Goal: Information Seeking & Learning: Learn about a topic

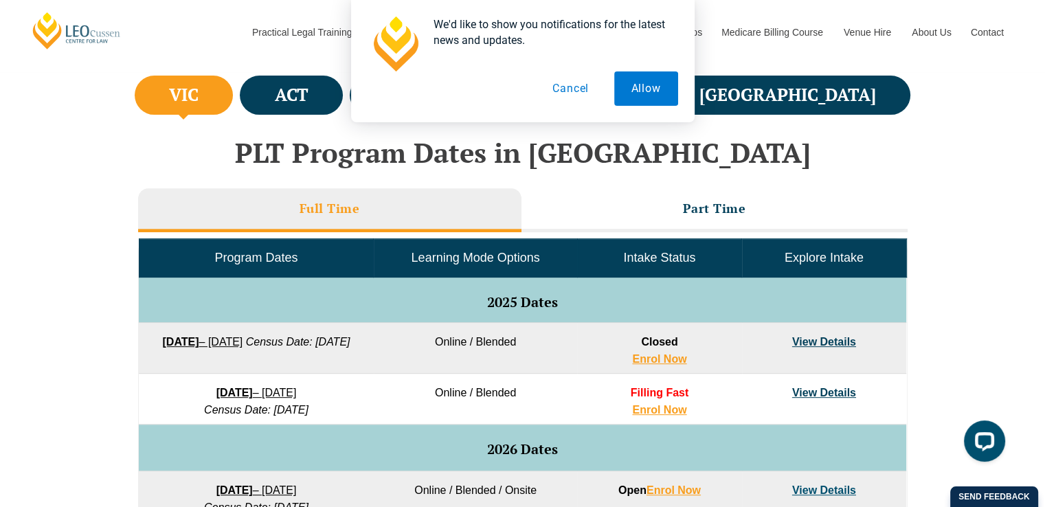
scroll to position [511, 0]
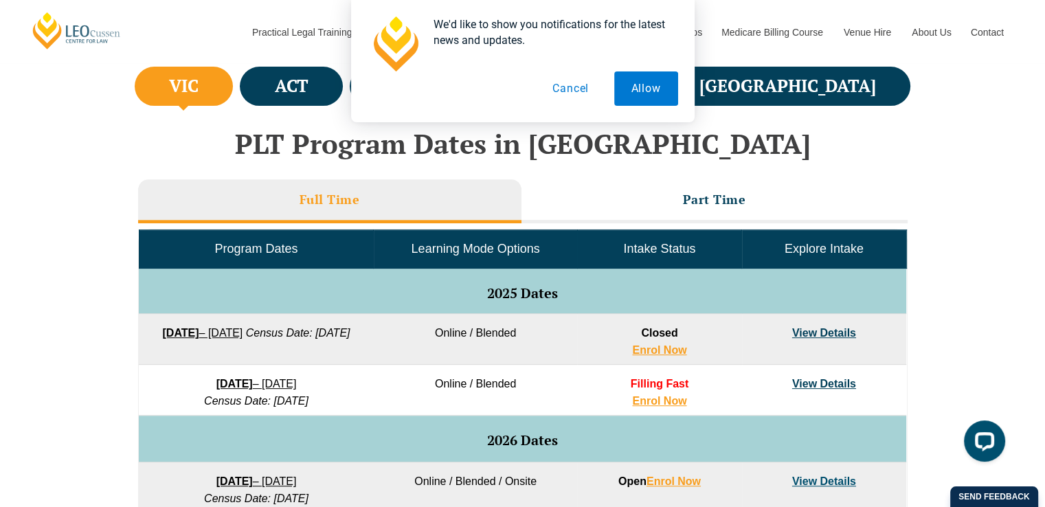
click at [0, 308] on div "VIC [GEOGRAPHIC_DATA] [GEOGRAPHIC_DATA] [GEOGRAPHIC_DATA] [GEOGRAPHIC_DATA] [GE…" at bounding box center [522, 470] width 1045 height 814
click at [571, 91] on button "Cancel" at bounding box center [570, 88] width 71 height 34
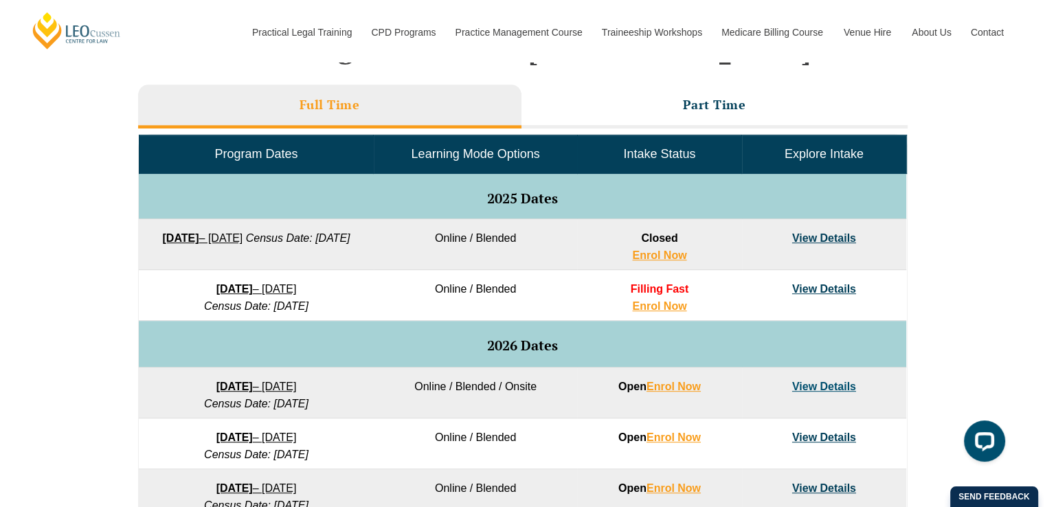
scroll to position [643, 0]
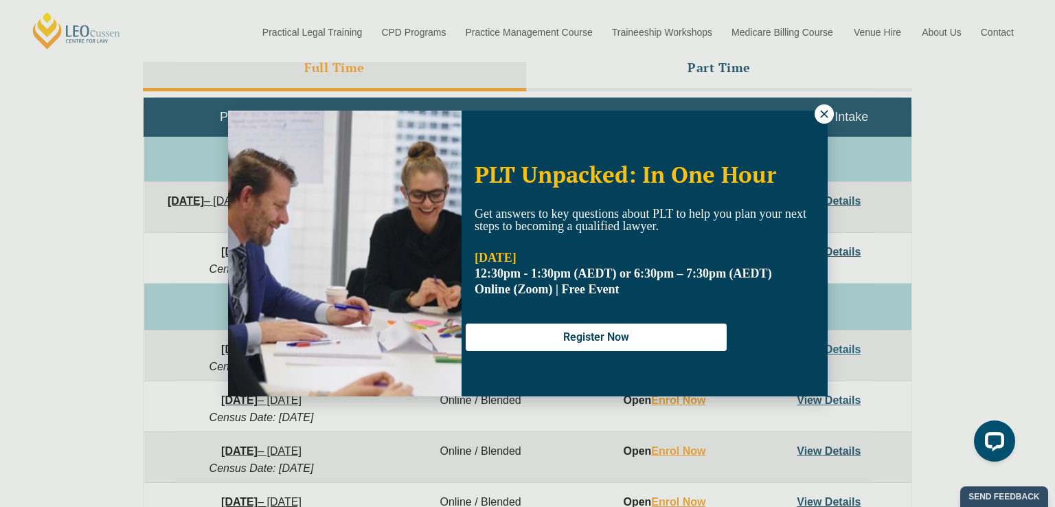
click at [827, 113] on icon at bounding box center [824, 114] width 12 height 12
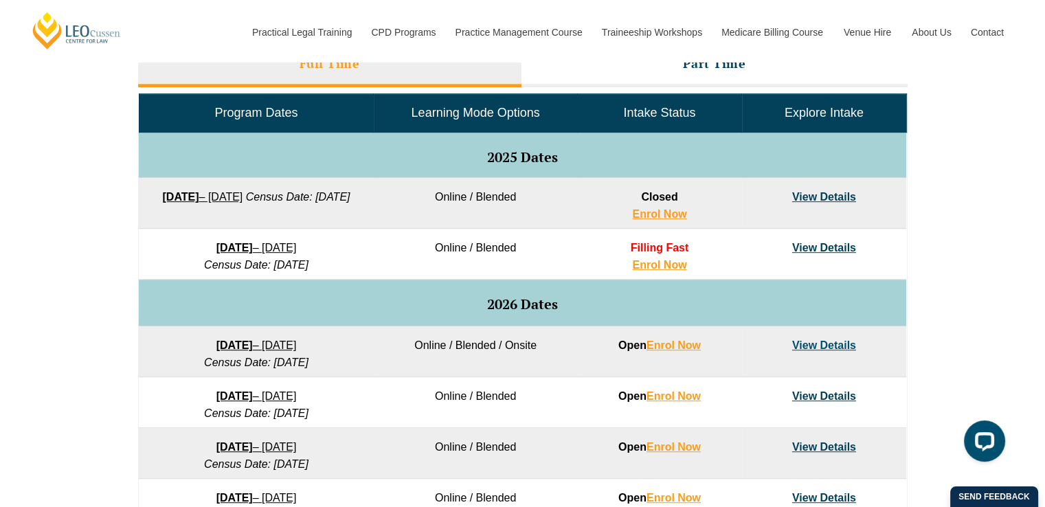
scroll to position [646, 0]
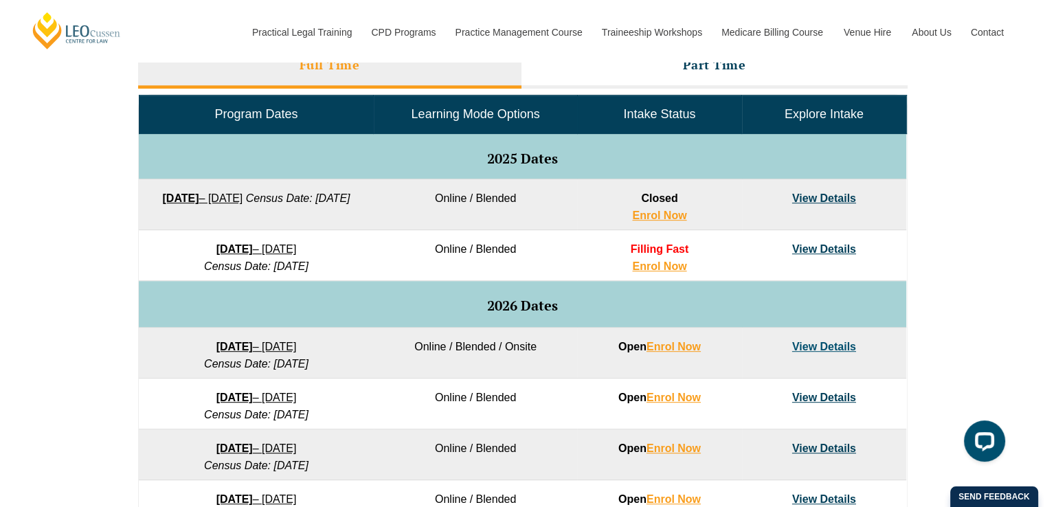
click at [805, 341] on link "View Details" at bounding box center [824, 347] width 64 height 12
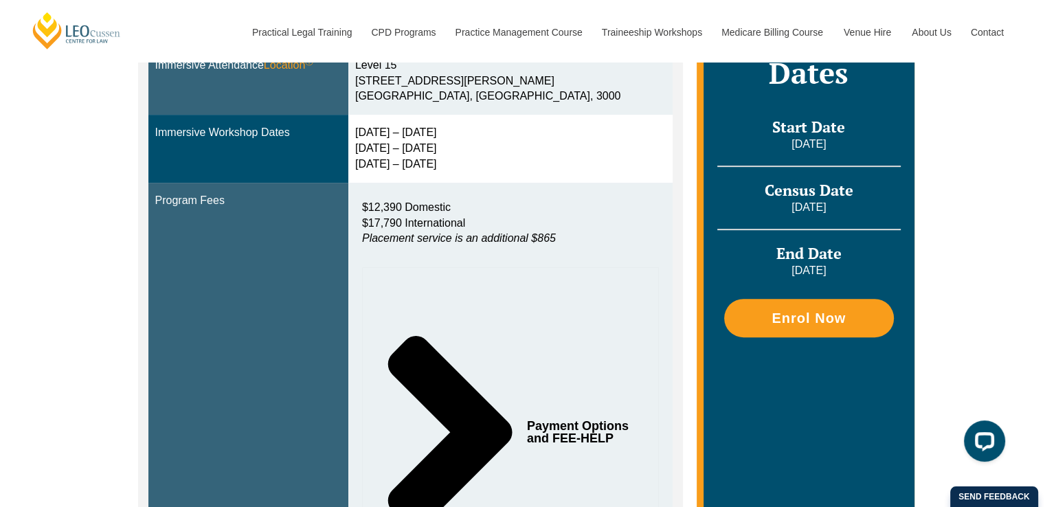
scroll to position [464, 0]
